Goal: Task Accomplishment & Management: Complete application form

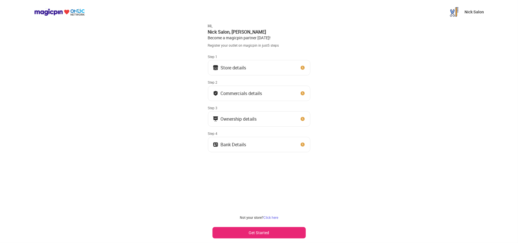
click at [175, 65] on div "Nick Salon Hi, [PERSON_NAME] , [PERSON_NAME] Become a magicpin partner [DATE]! …" at bounding box center [259, 121] width 518 height 243
click at [250, 233] on button "Get Started" at bounding box center [258, 232] width 93 height 11
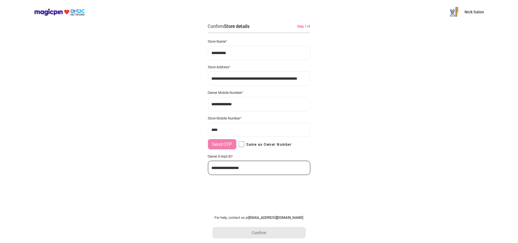
type input "**********"
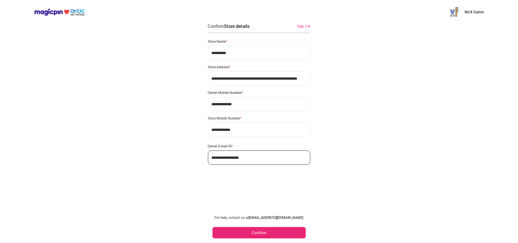
click at [260, 230] on button "Confirm" at bounding box center [258, 232] width 93 height 11
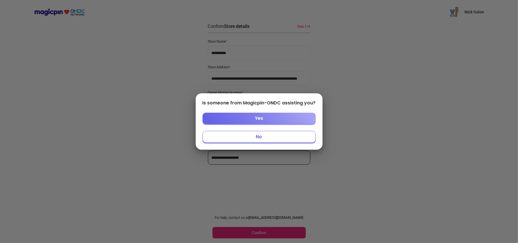
click at [273, 139] on button "No" at bounding box center [258, 137] width 113 height 12
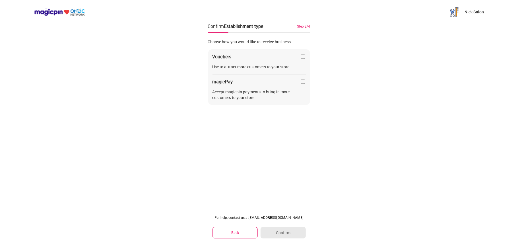
click at [222, 227] on button "Back" at bounding box center [234, 232] width 45 height 11
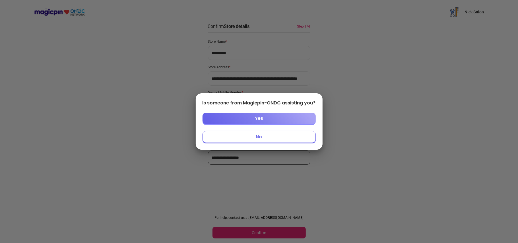
click at [271, 139] on button "No" at bounding box center [258, 137] width 113 height 12
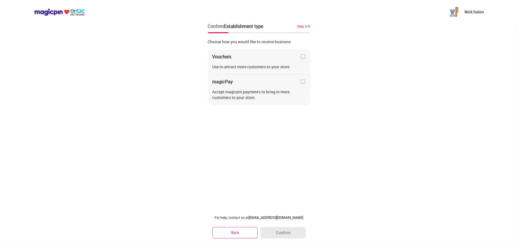
click at [229, 235] on button "Back" at bounding box center [234, 232] width 45 height 11
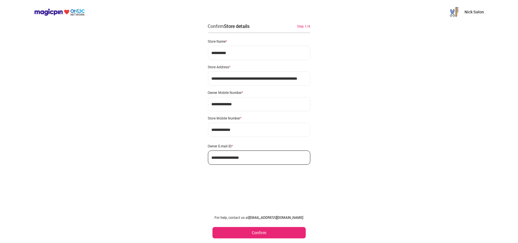
click at [195, 224] on div "**********" at bounding box center [259, 121] width 518 height 243
click at [238, 226] on div "For help, contact us at [EMAIL_ADDRESS][DOMAIN_NAME] Confirm" at bounding box center [259, 226] width 102 height 32
click at [234, 231] on button "Confirm" at bounding box center [258, 232] width 93 height 11
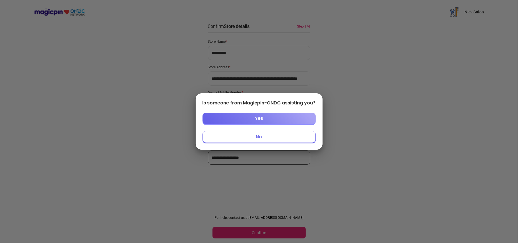
click at [233, 134] on button "No" at bounding box center [258, 137] width 113 height 12
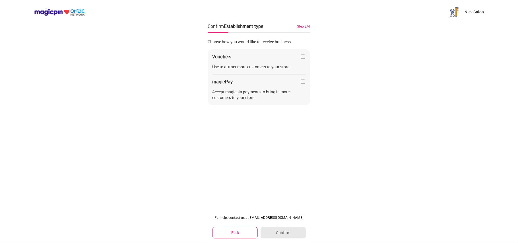
click at [302, 56] on img at bounding box center [303, 57] width 6 height 6
click at [302, 82] on img at bounding box center [303, 82] width 6 height 6
